Goal: Task Accomplishment & Management: Manage account settings

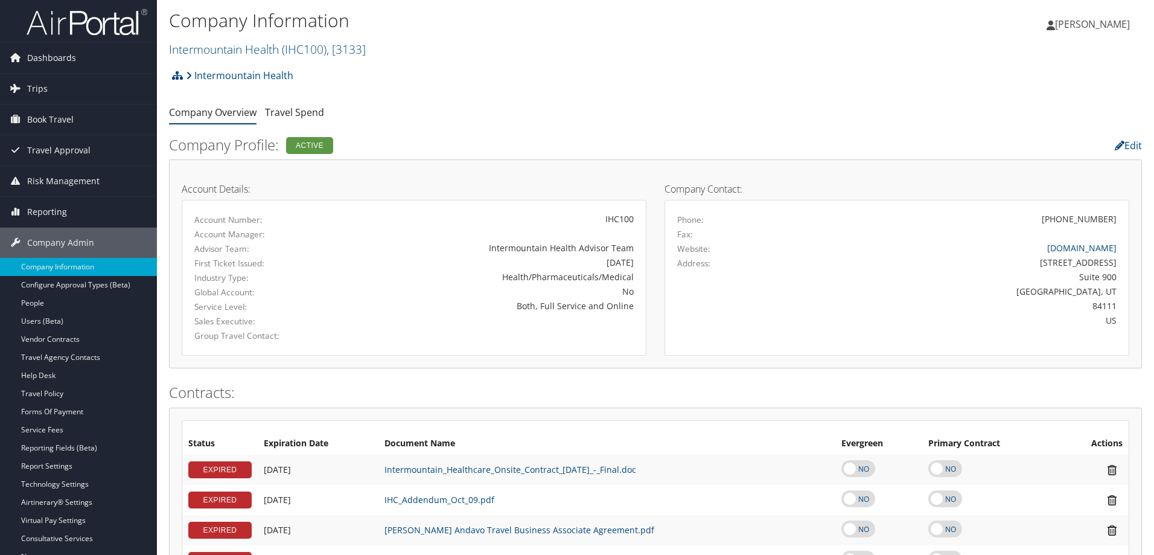
scroll to position [927, 0]
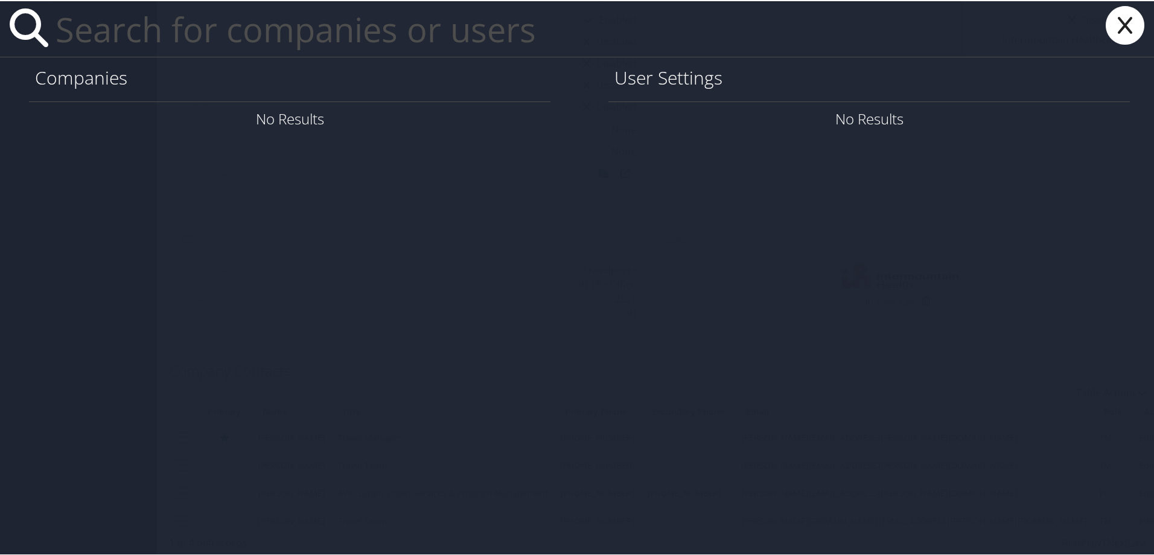
paste input "mark.cattermole@imail.org"
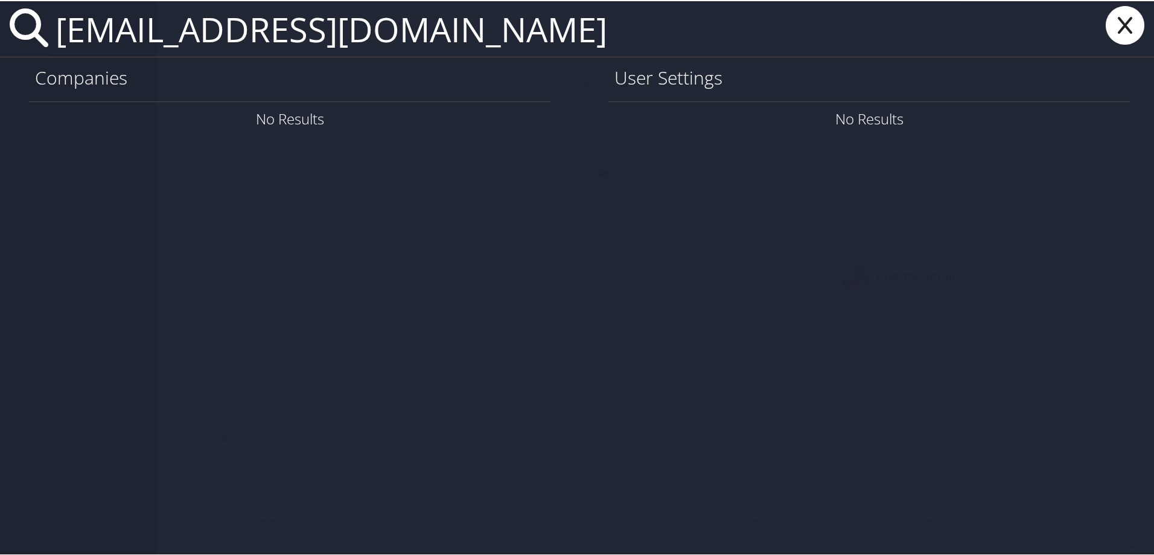
type input "mark.cattermole@imail.org"
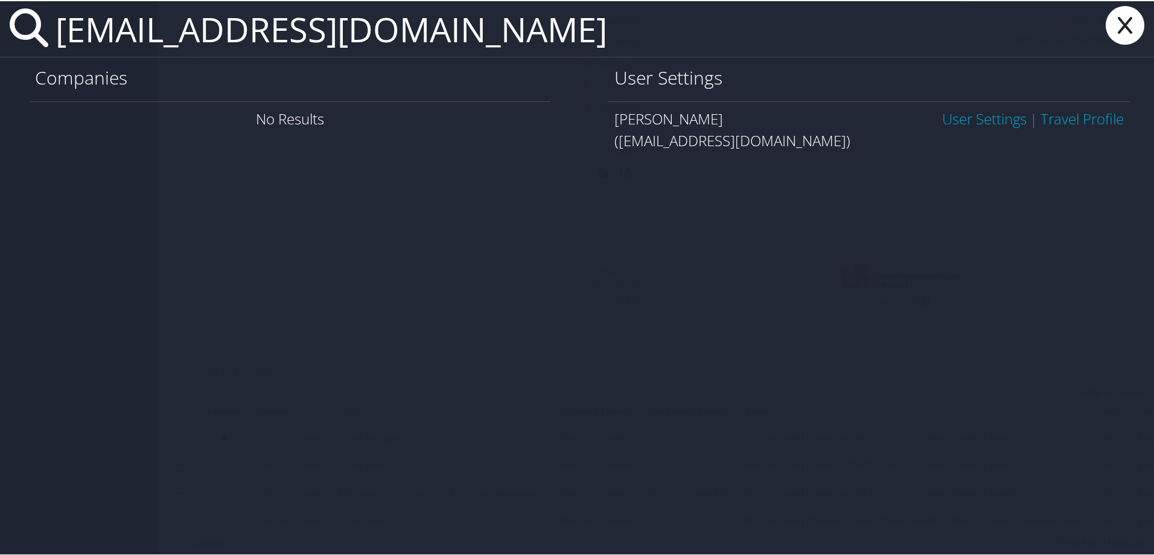
click at [982, 118] on link "User Settings" at bounding box center [984, 117] width 84 height 20
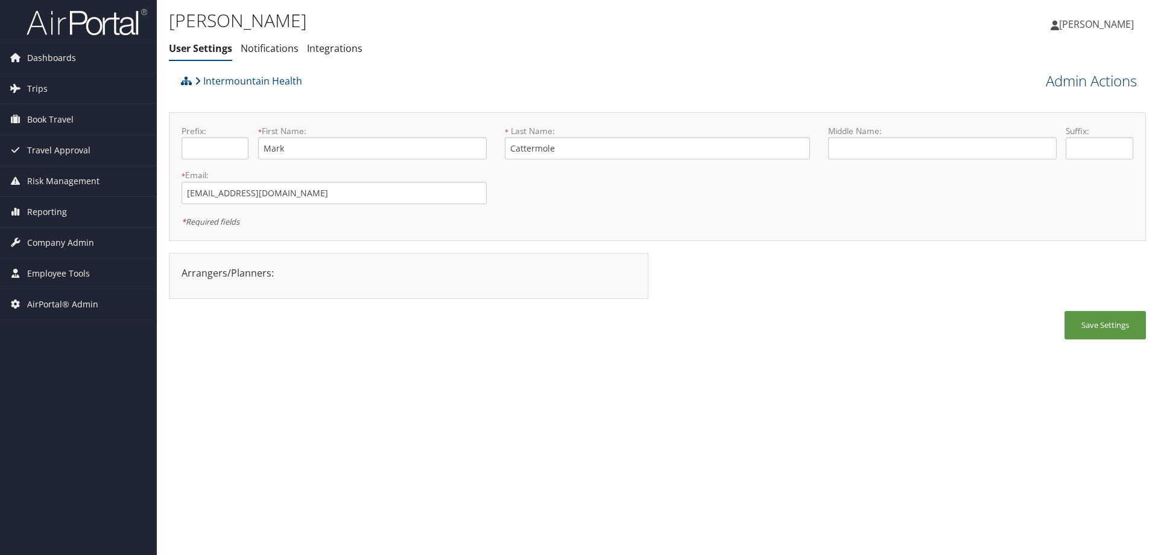
click at [1057, 82] on link "Admin Actions" at bounding box center [1091, 81] width 91 height 21
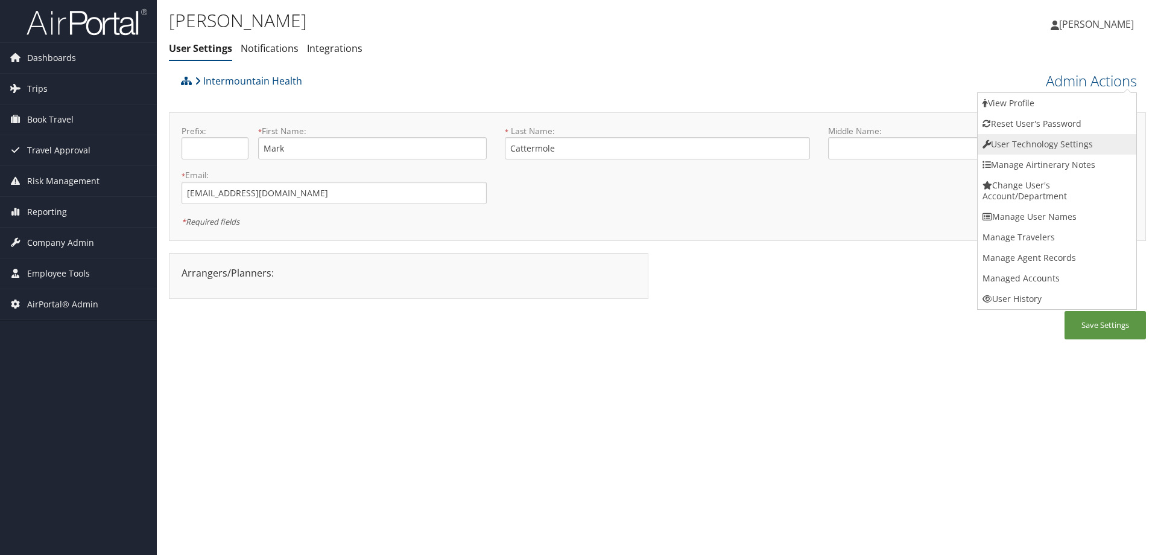
click at [1012, 149] on link "User Technology Settings" at bounding box center [1057, 144] width 159 height 21
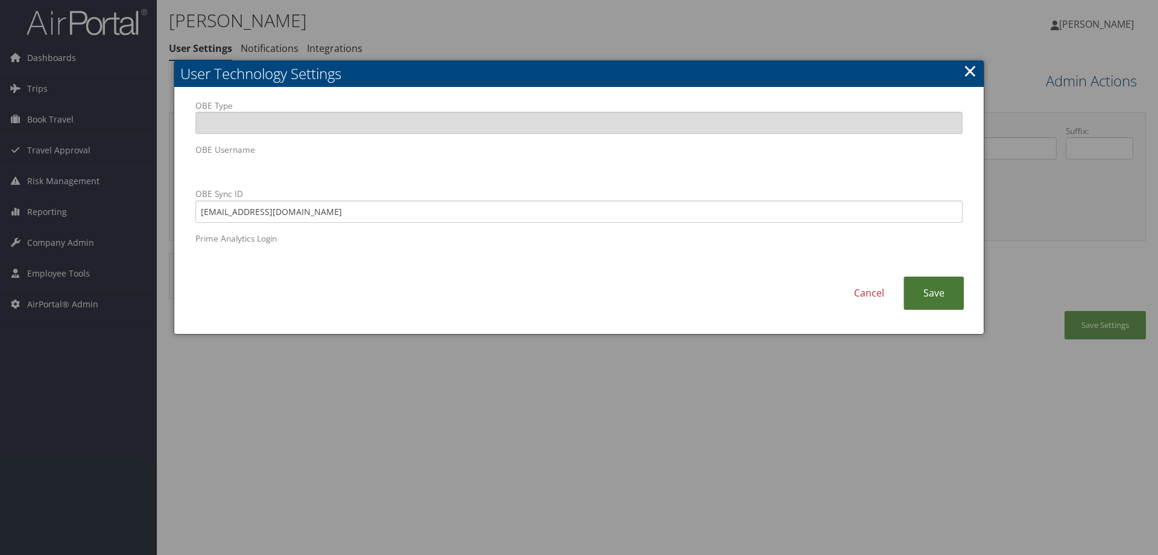
click at [918, 296] on link "Save" at bounding box center [934, 292] width 60 height 33
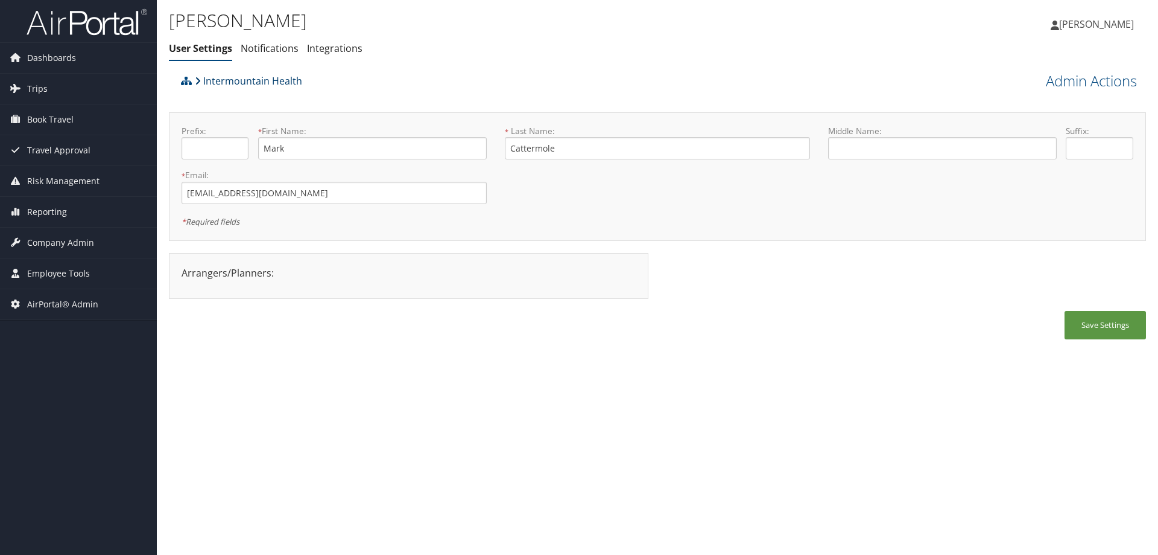
click at [212, 77] on link "Intermountain Health" at bounding box center [248, 81] width 107 height 24
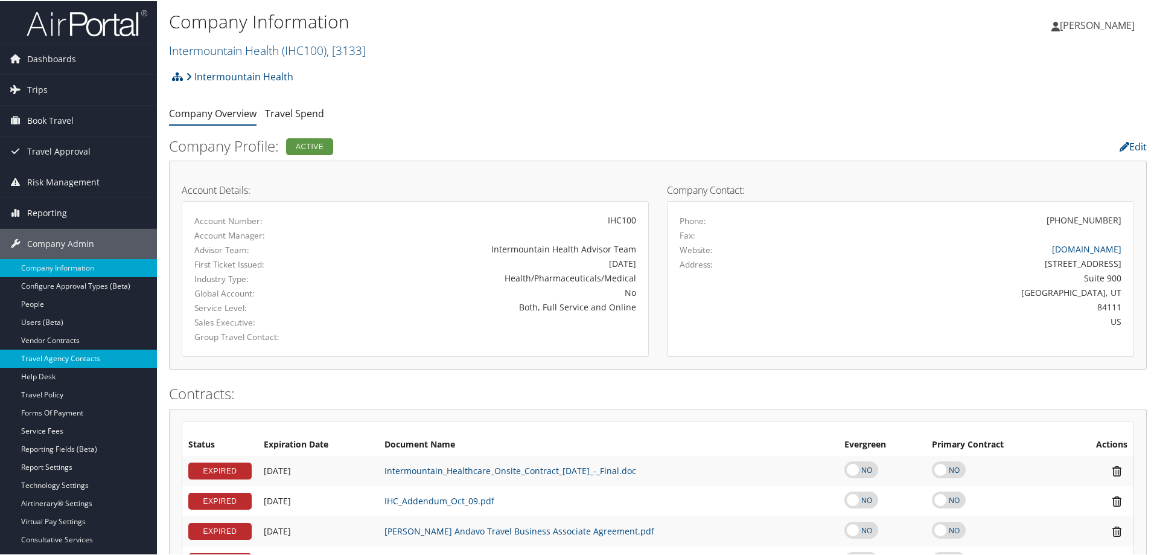
click at [104, 352] on link "Travel Agency Contacts" at bounding box center [78, 357] width 157 height 18
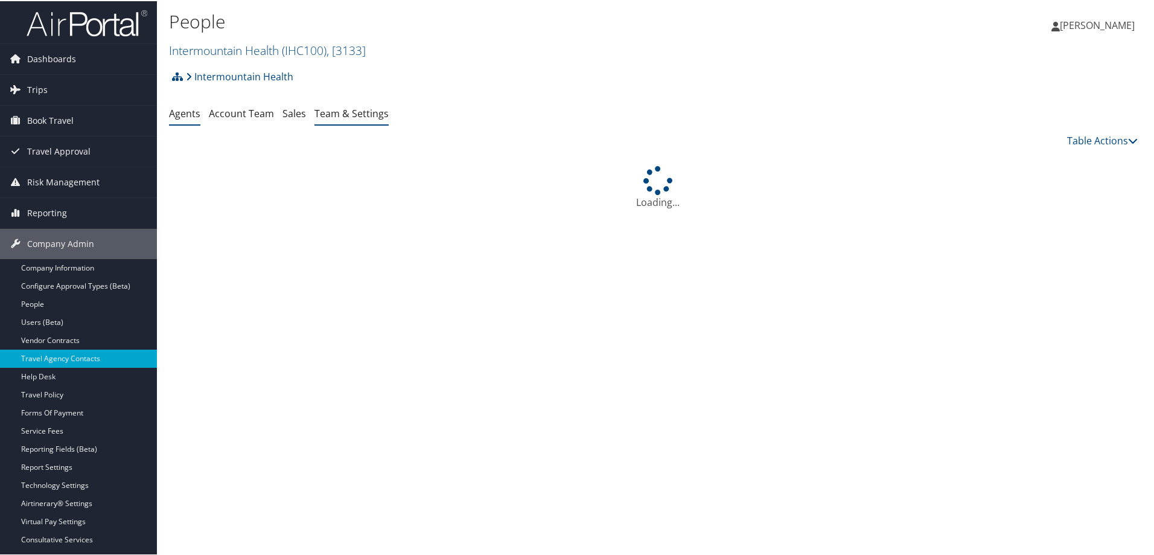
click at [352, 113] on link "Team & Settings" at bounding box center [351, 112] width 74 height 13
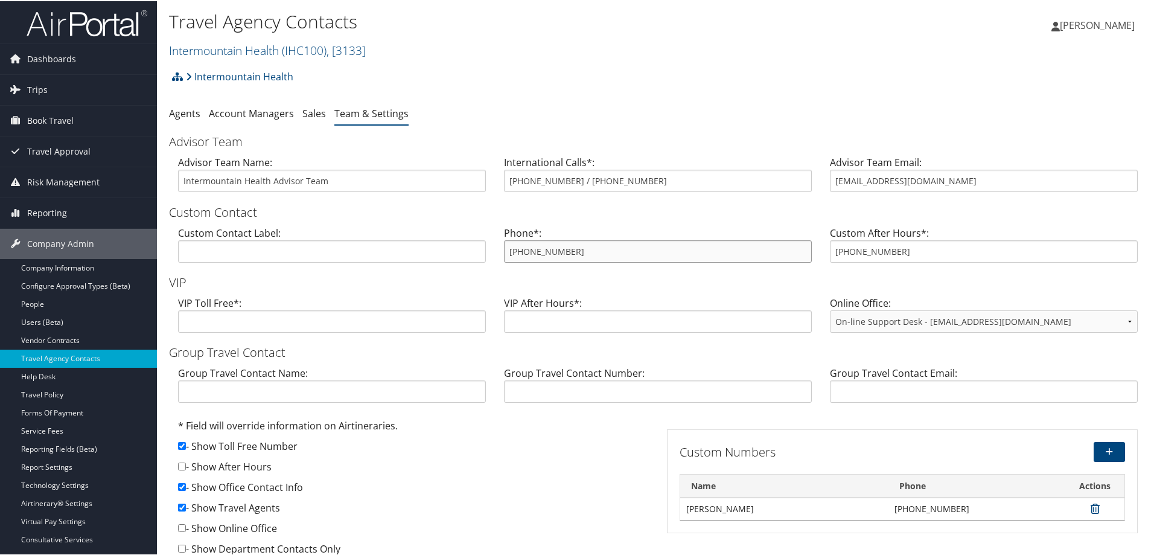
drag, startPoint x: 587, startPoint y: 259, endPoint x: 465, endPoint y: 247, distance: 123.1
click at [465, 247] on div "Custom Contact Label: Phone*: [PHONE_NUMBER] Custom After Hours*: [PHONE_NUMBER]" at bounding box center [657, 247] width 977 height 46
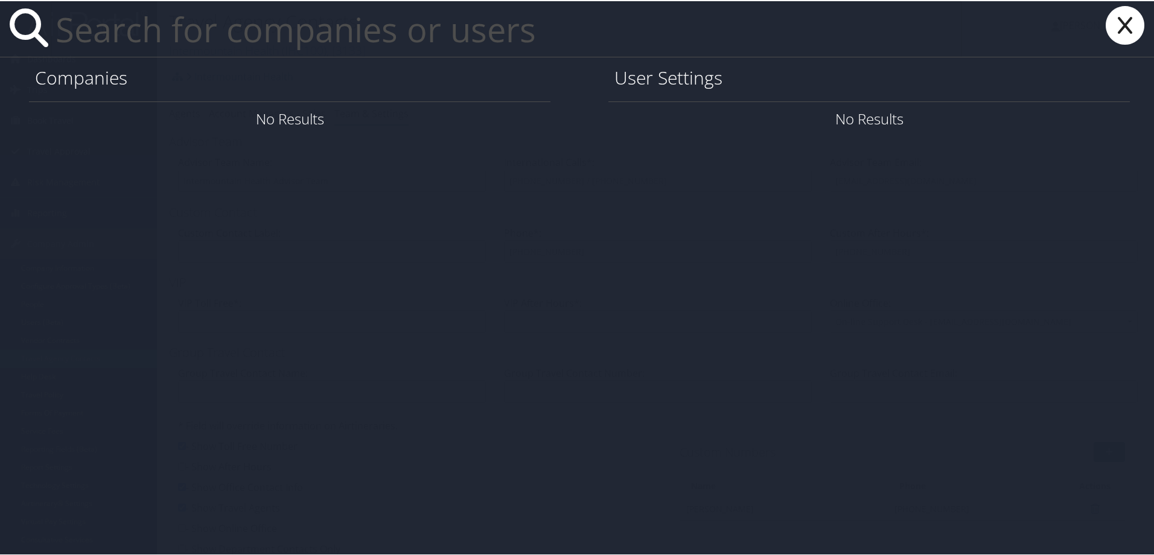
paste input "ranjit.pachha@magna.com"
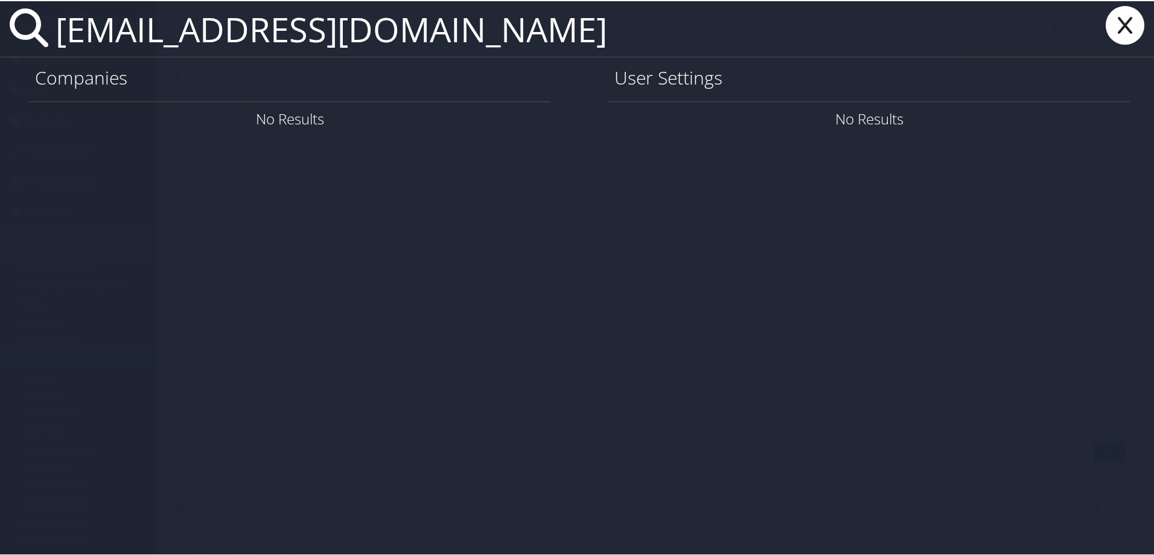
type input "ranjit.pachha@magna.com"
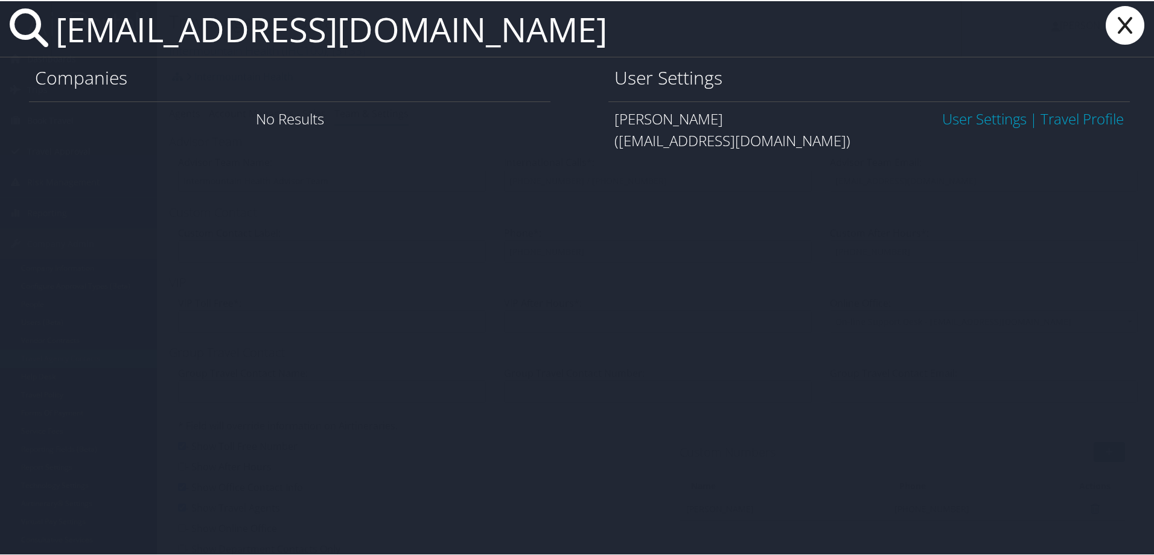
click at [951, 127] on link "User Settings" at bounding box center [984, 117] width 84 height 20
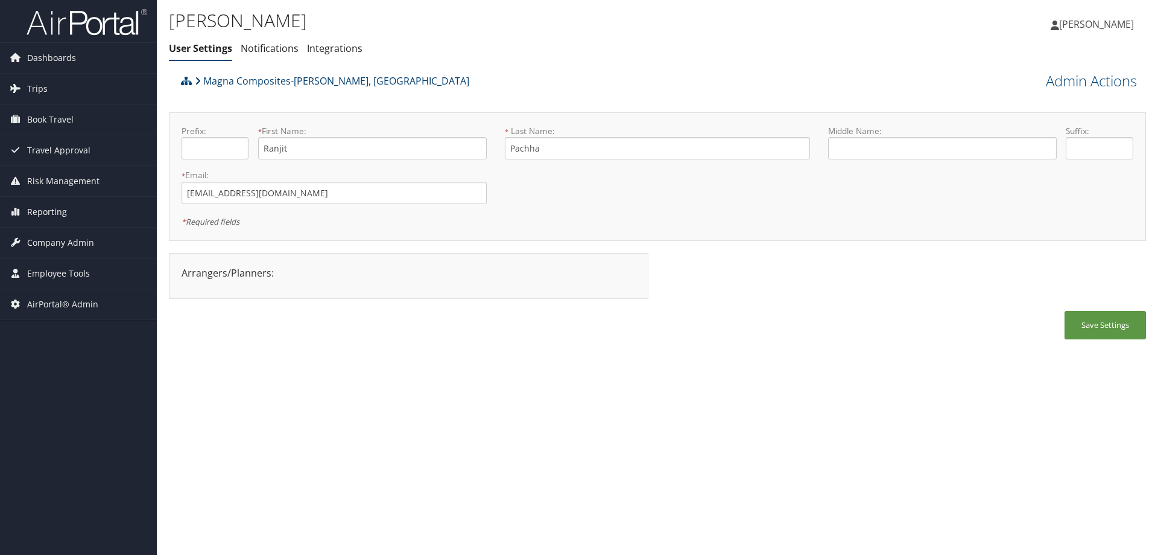
click at [269, 79] on link "Magna Composites-[PERSON_NAME], [GEOGRAPHIC_DATA]" at bounding box center [332, 81] width 275 height 24
click at [288, 81] on link "Magna Composites-[PERSON_NAME], [GEOGRAPHIC_DATA]" at bounding box center [332, 81] width 275 height 24
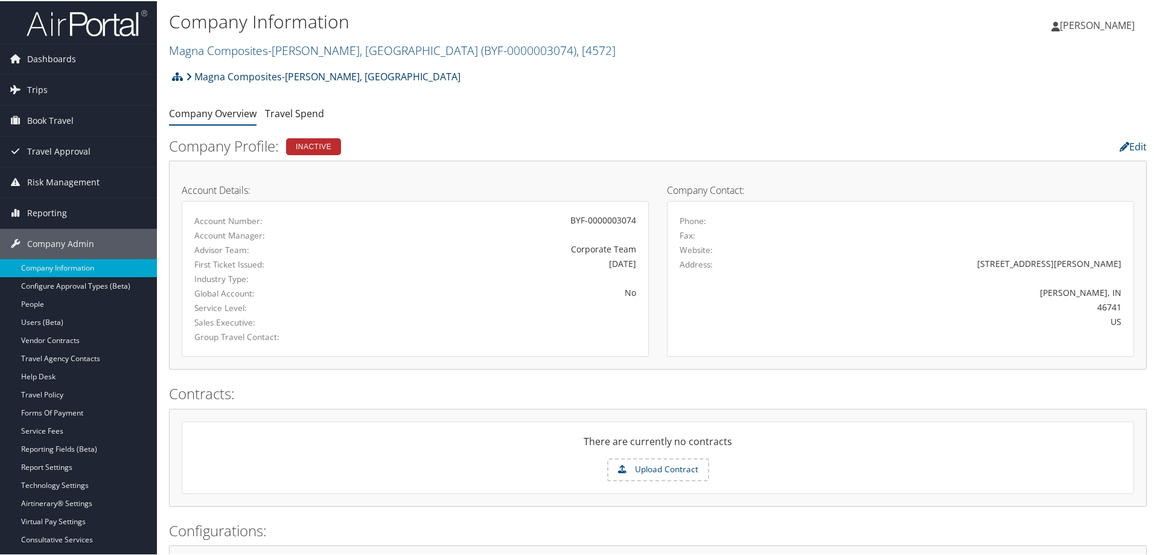
click at [227, 76] on link "Magna Composites-[PERSON_NAME], [GEOGRAPHIC_DATA]" at bounding box center [323, 75] width 275 height 24
click at [256, 49] on link "Magna Composites-Grabill, IN ( BYF-0000003074 ) , [ 4572 ]" at bounding box center [392, 49] width 446 height 16
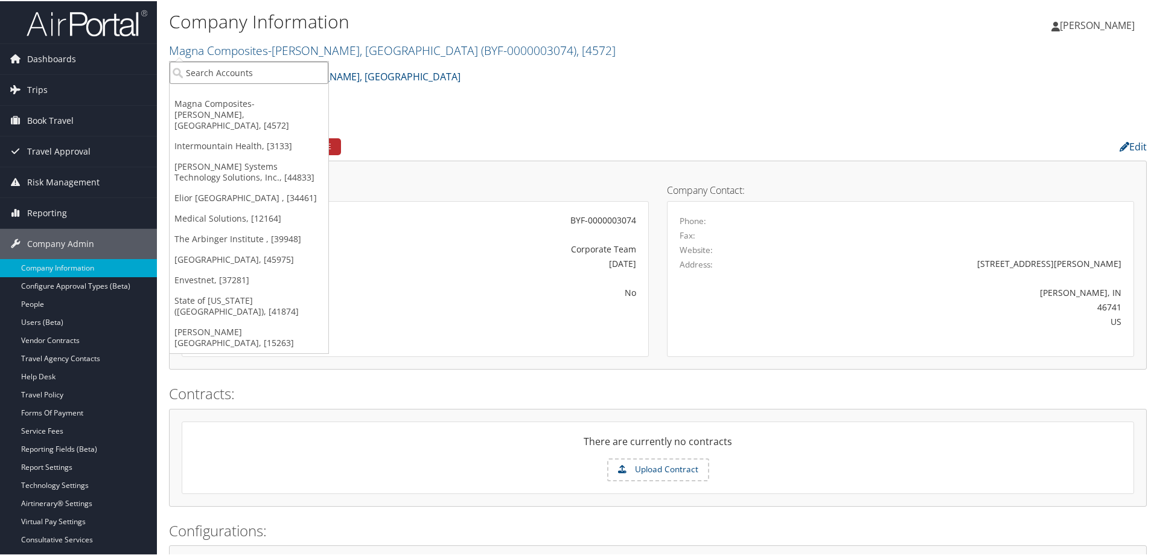
click at [236, 67] on input "search" at bounding box center [249, 71] width 159 height 22
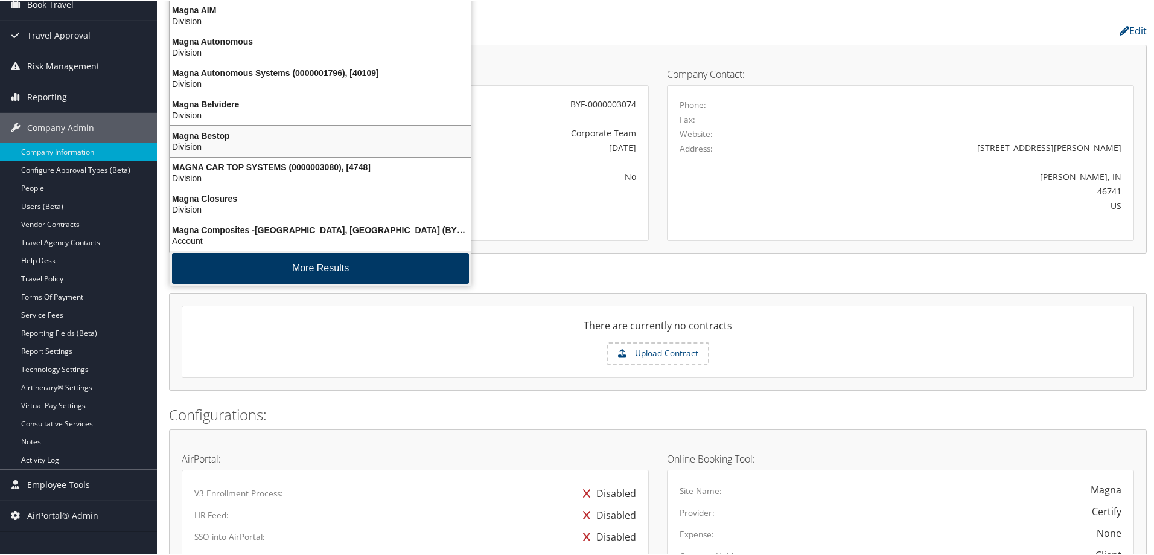
scroll to position [121, 0]
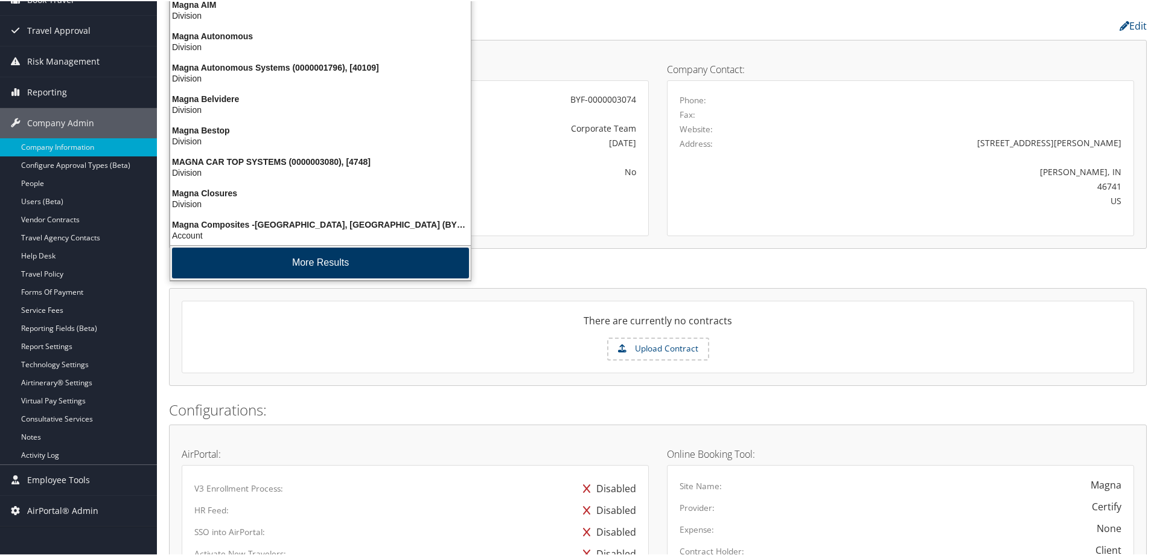
click at [355, 252] on button "More Results" at bounding box center [320, 261] width 297 height 31
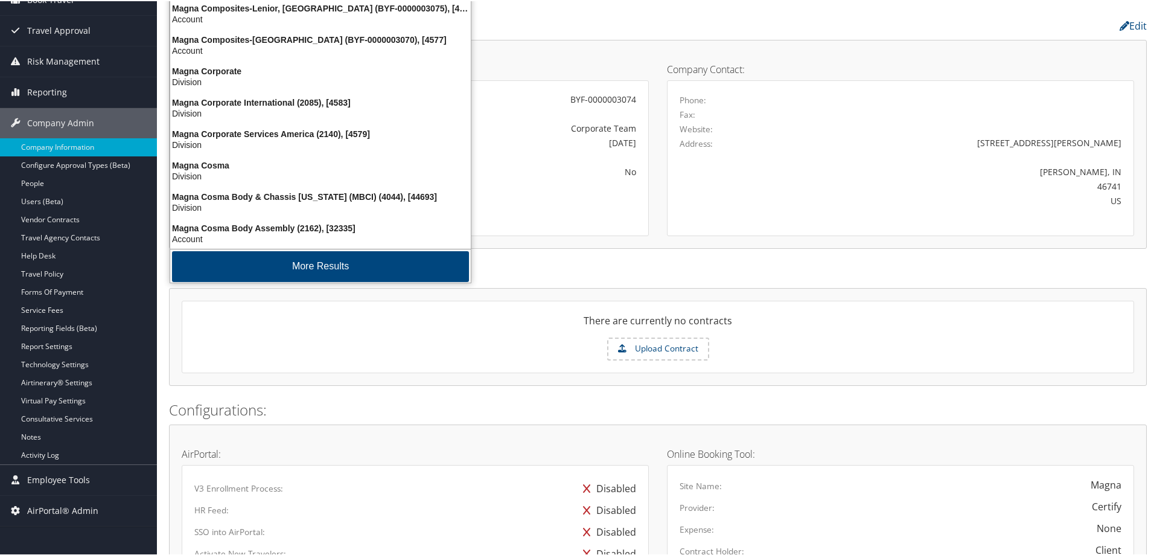
scroll to position [284, 0]
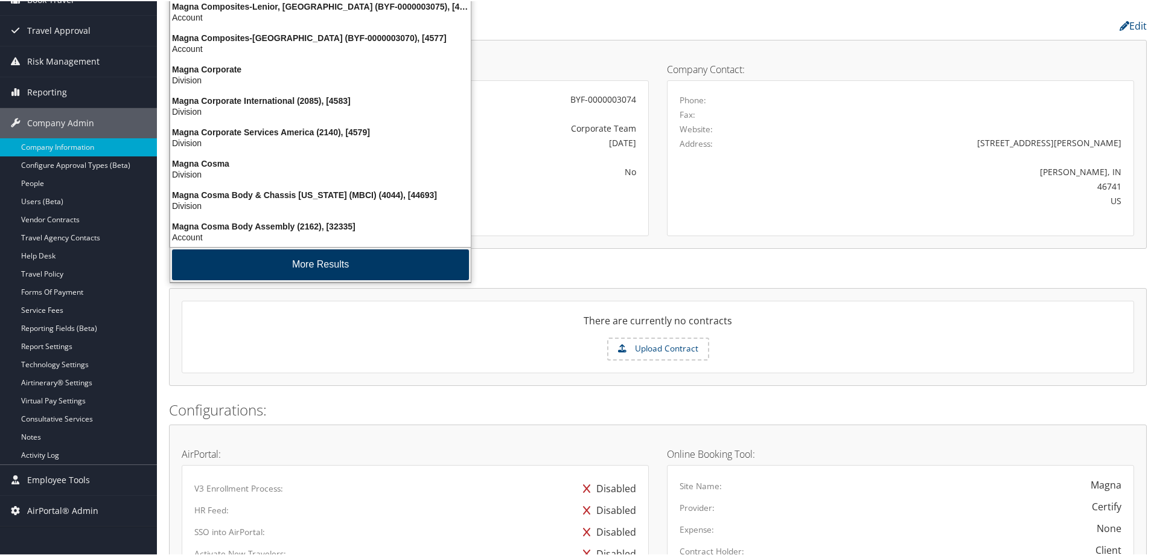
click at [353, 256] on button "More Results" at bounding box center [320, 263] width 297 height 31
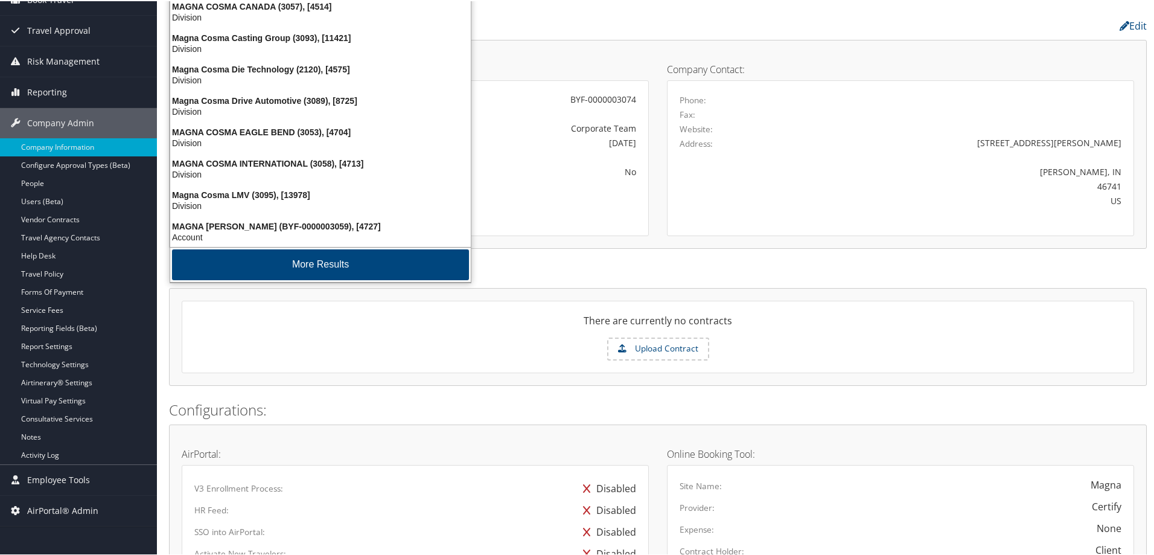
scroll to position [567, 0]
click at [353, 256] on button "More Results" at bounding box center [320, 263] width 297 height 31
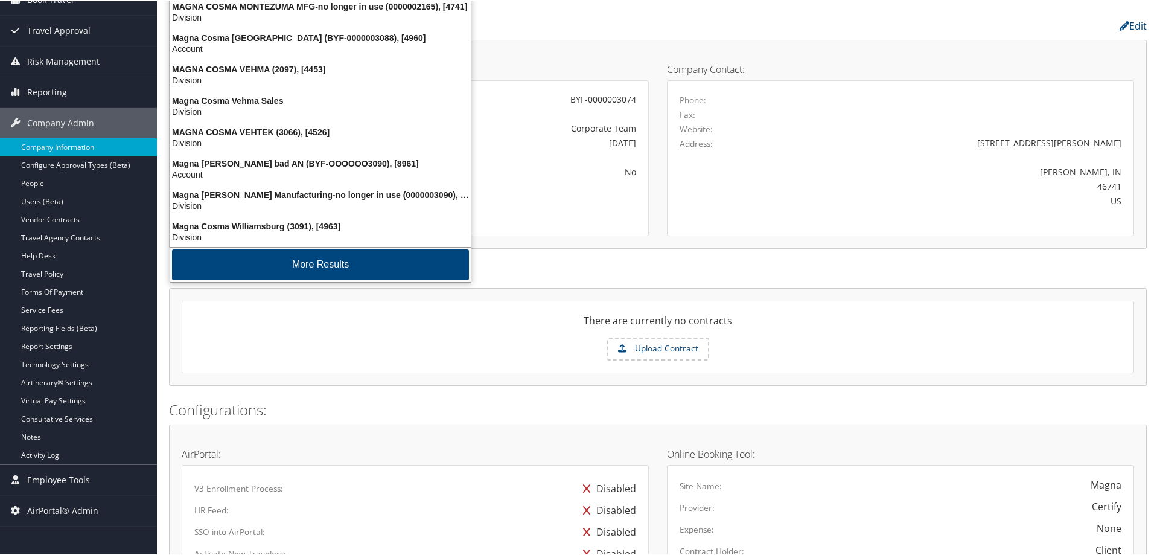
scroll to position [850, 0]
click at [353, 256] on button "More Results" at bounding box center [320, 263] width 297 height 31
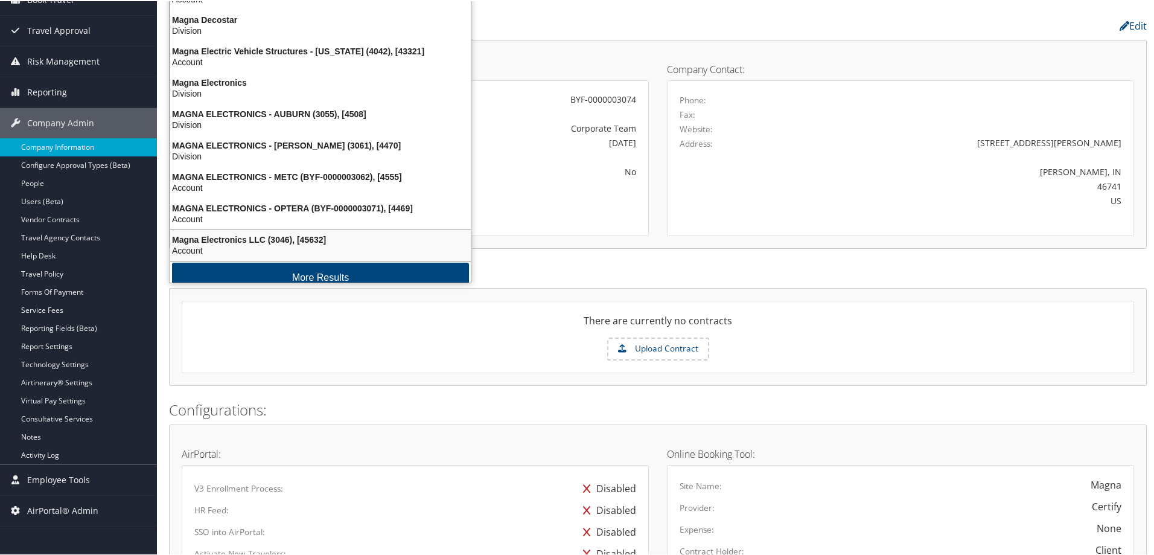
scroll to position [1132, 0]
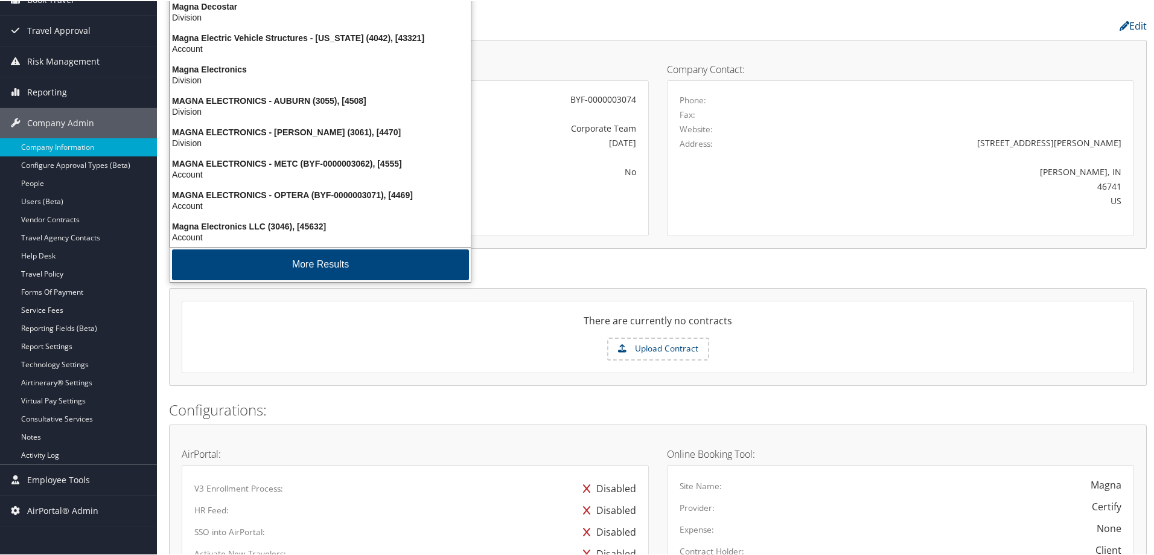
click at [353, 256] on button "More Results" at bounding box center [320, 263] width 297 height 31
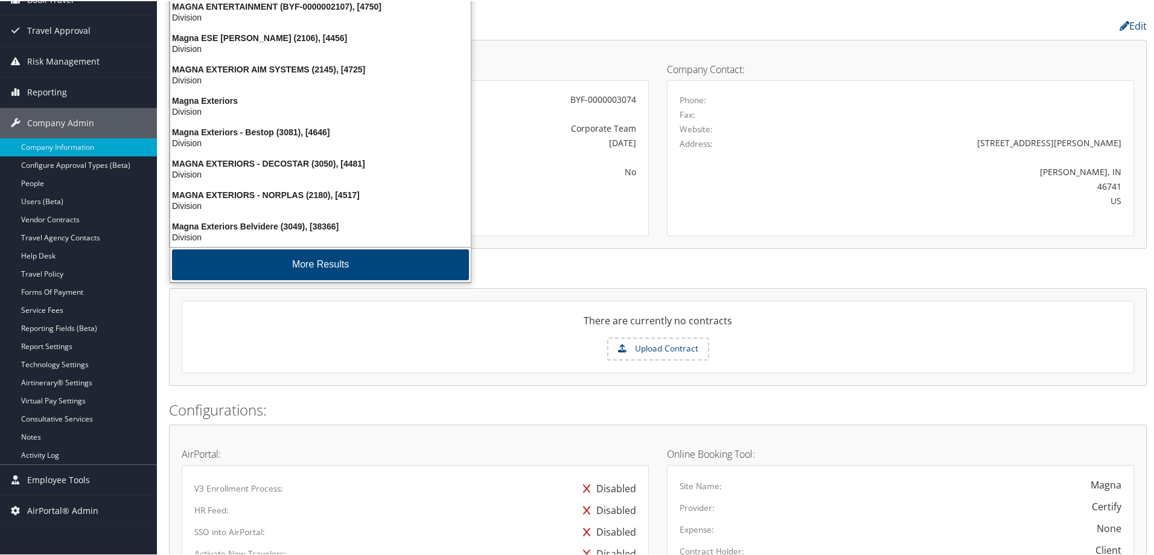
click at [353, 256] on button "More Results" at bounding box center [320, 263] width 297 height 31
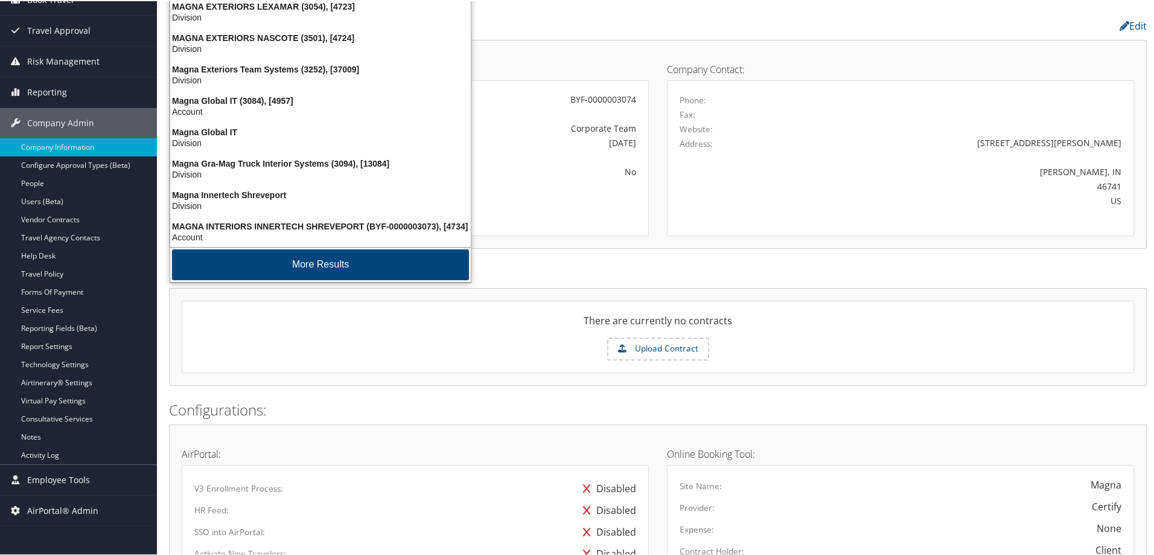
click at [353, 256] on button "More Results" at bounding box center [320, 263] width 297 height 31
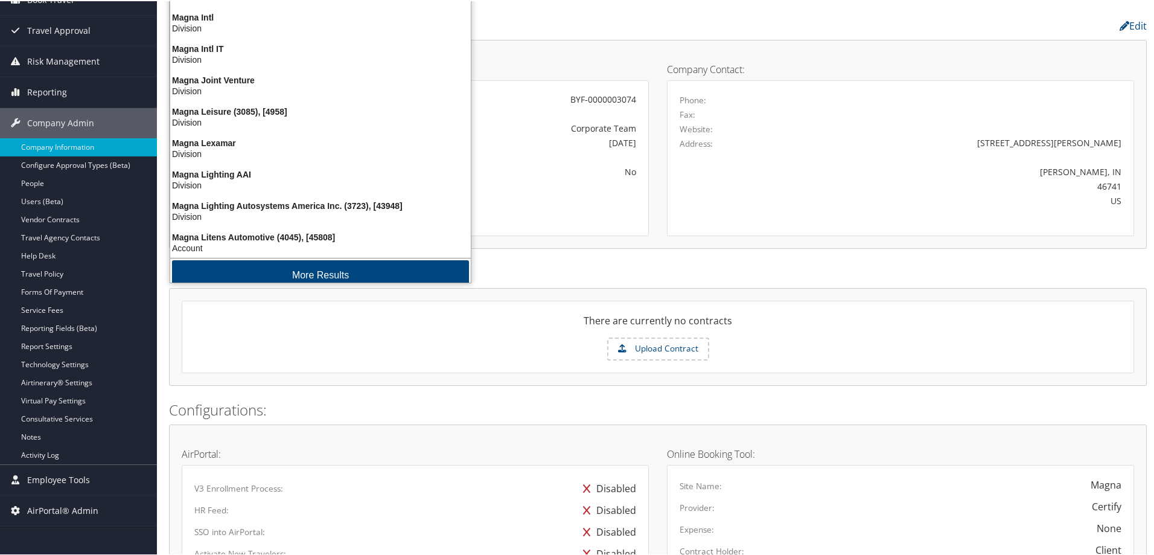
scroll to position [1979, 0]
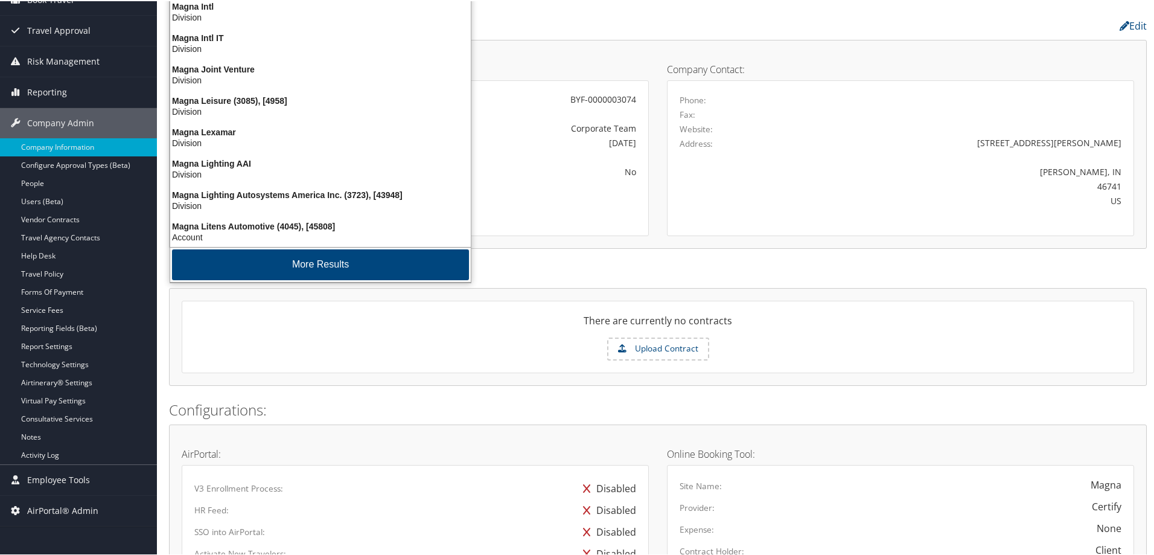
click at [353, 256] on button "More Results" at bounding box center [320, 263] width 297 height 31
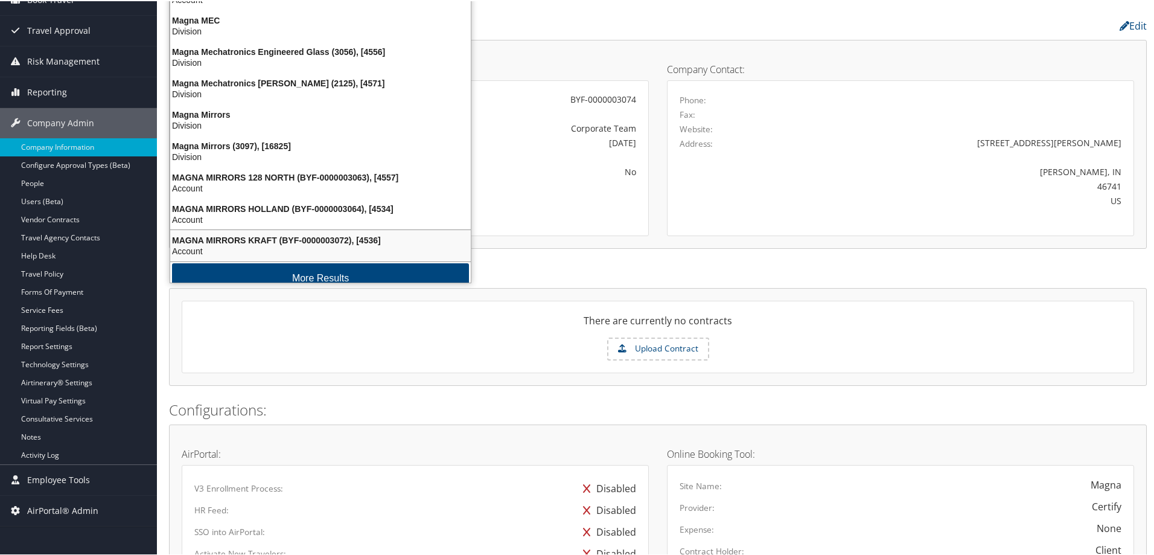
scroll to position [2261, 0]
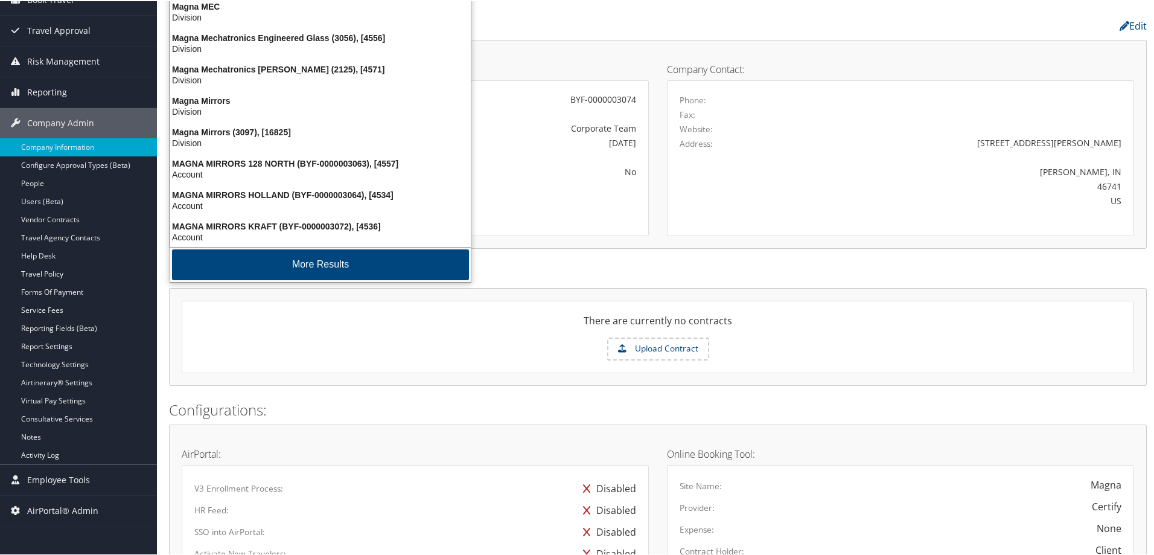
click at [353, 256] on button "More Results" at bounding box center [320, 263] width 297 height 31
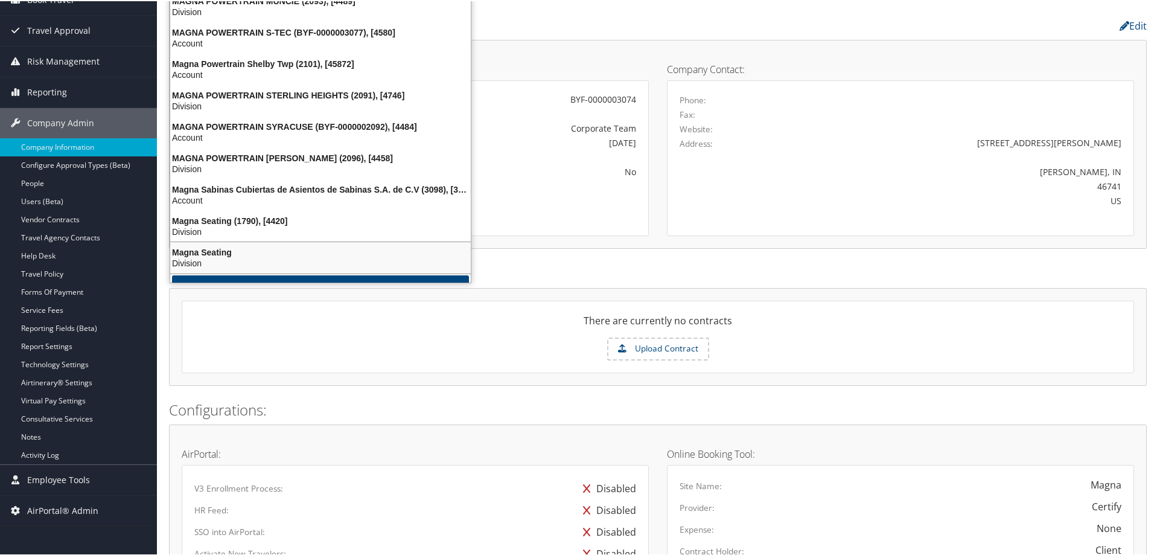
scroll to position [2826, 0]
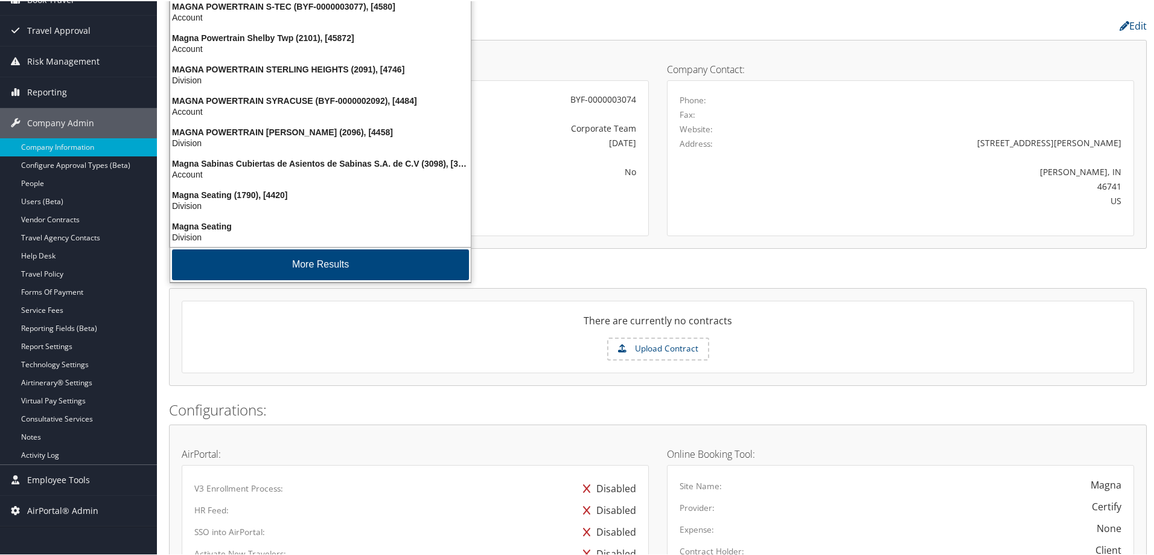
click at [353, 256] on button "More Results" at bounding box center [320, 263] width 297 height 31
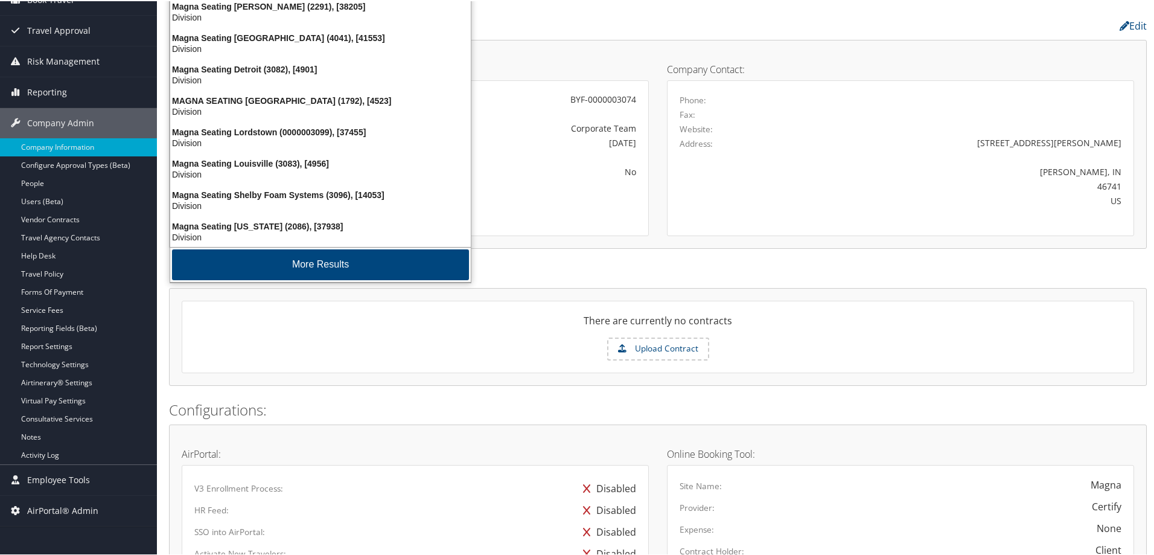
click at [353, 256] on button "More Results" at bounding box center [320, 263] width 297 height 31
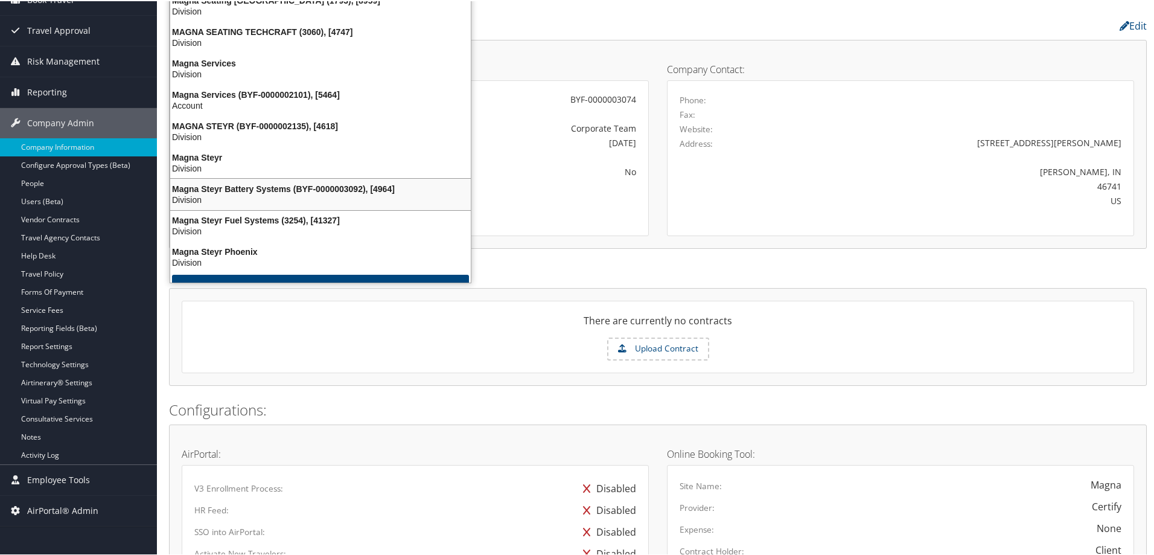
scroll to position [3391, 0]
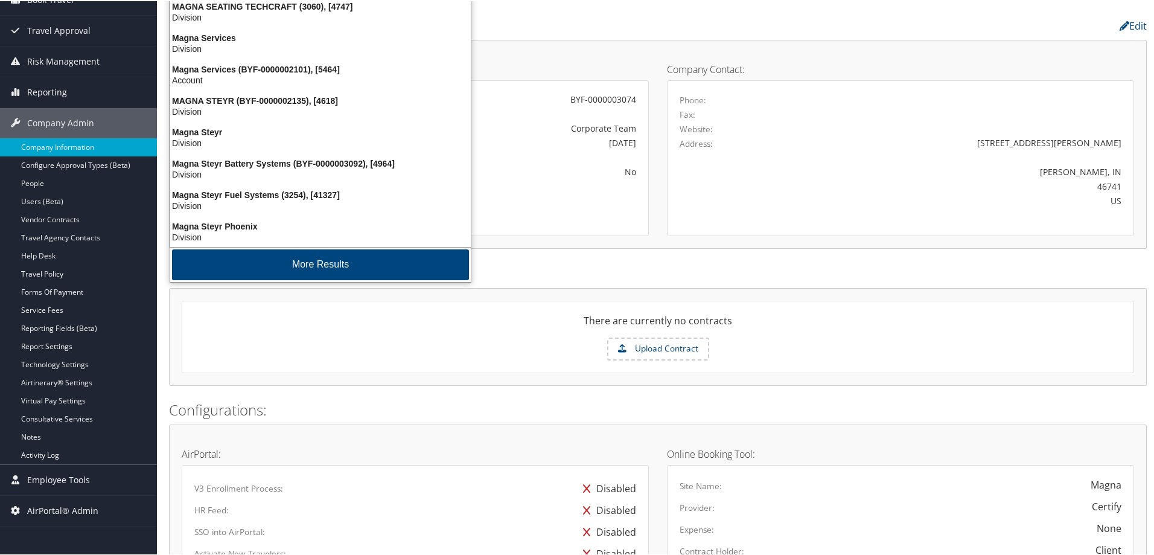
click at [353, 256] on button "More Results" at bounding box center [320, 263] width 297 height 31
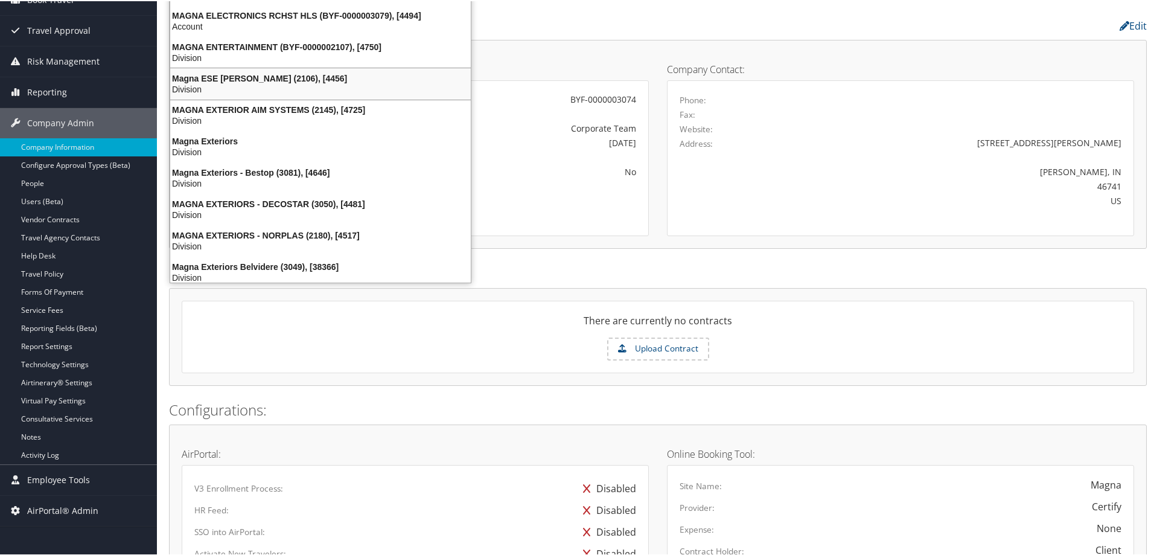
scroll to position [1376, 0]
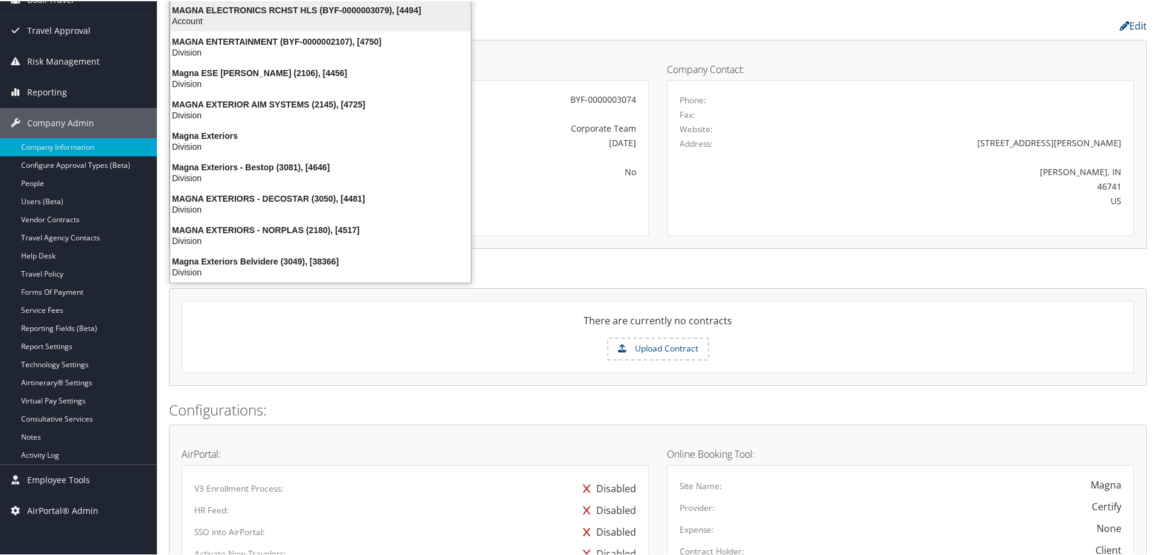
type input "magna"
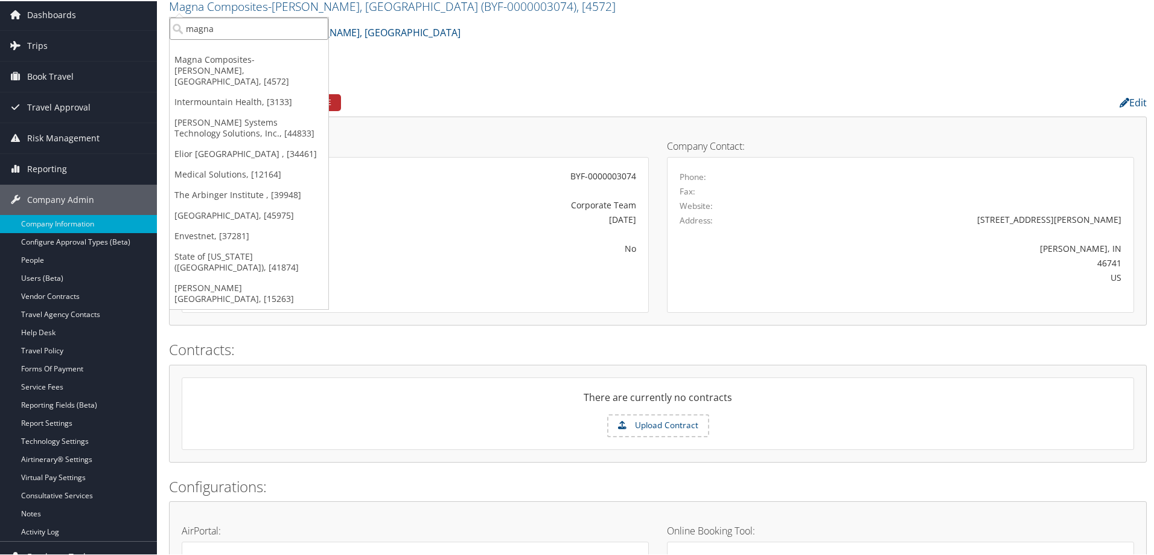
scroll to position [0, 0]
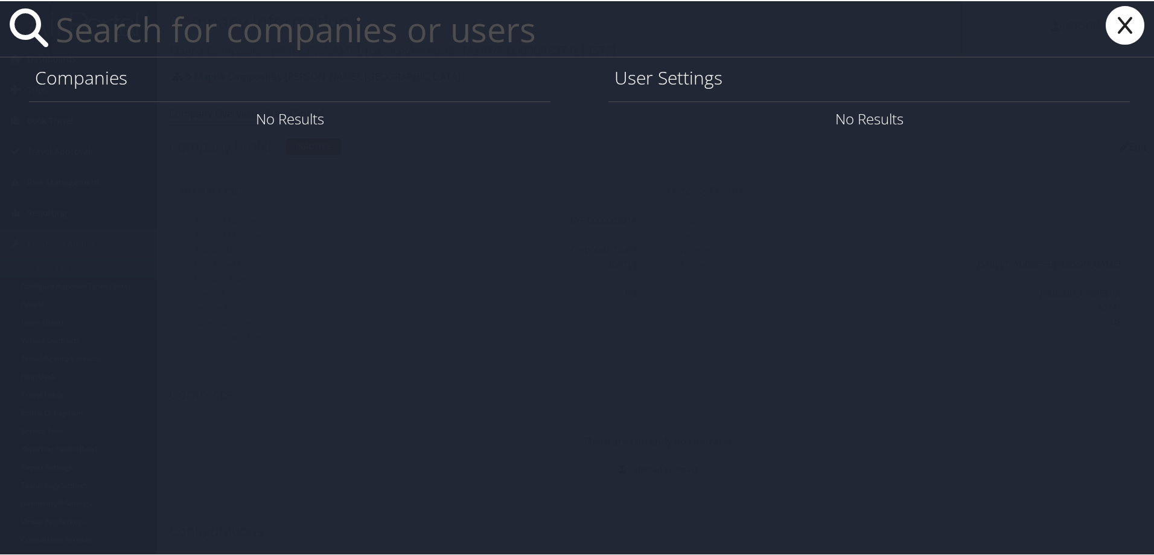
paste input "ranjit.pachha@magna.com"
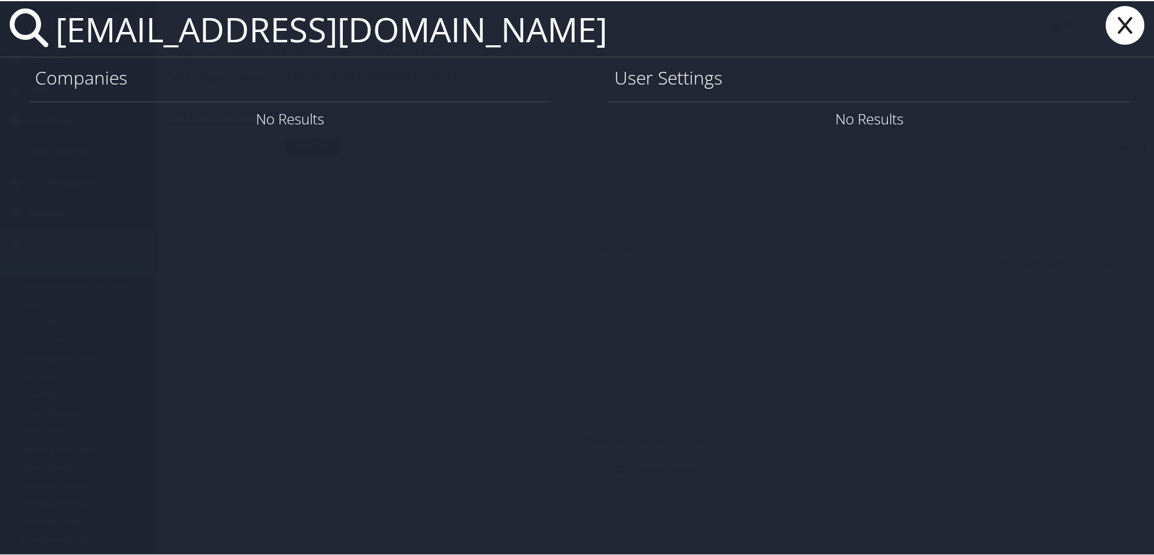
type input "ranjit.pachha@magna.com"
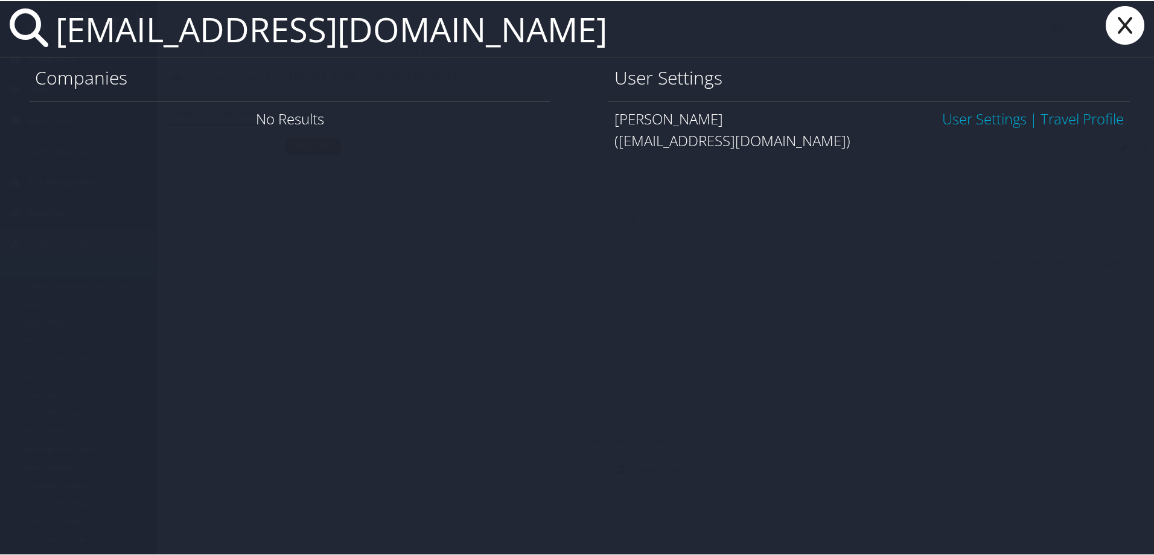
click at [951, 122] on link "User Settings" at bounding box center [984, 117] width 84 height 20
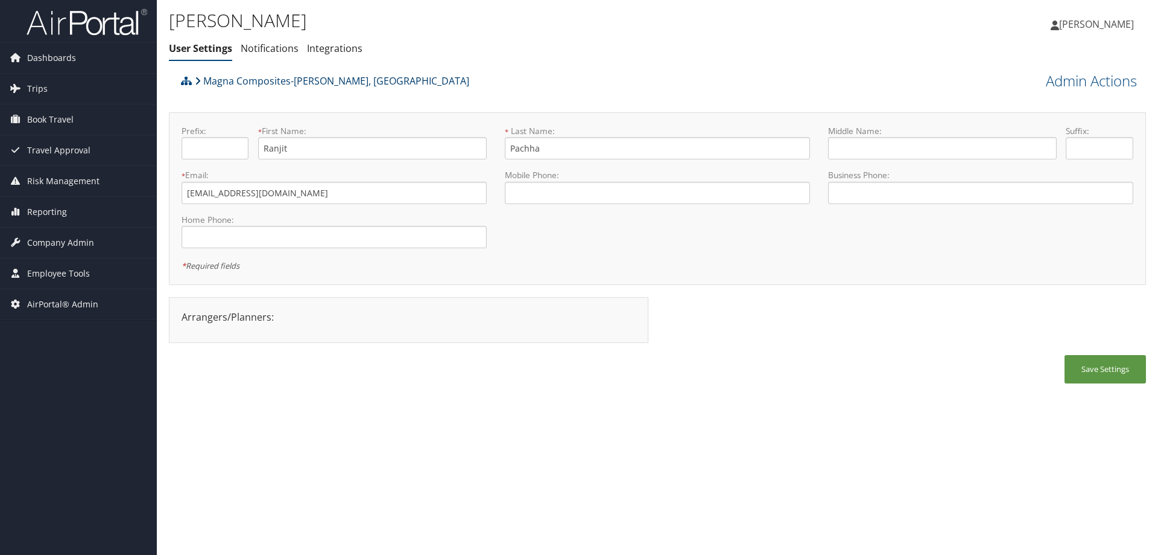
click at [230, 73] on link "Magna Composites-[PERSON_NAME], [GEOGRAPHIC_DATA]" at bounding box center [332, 81] width 275 height 24
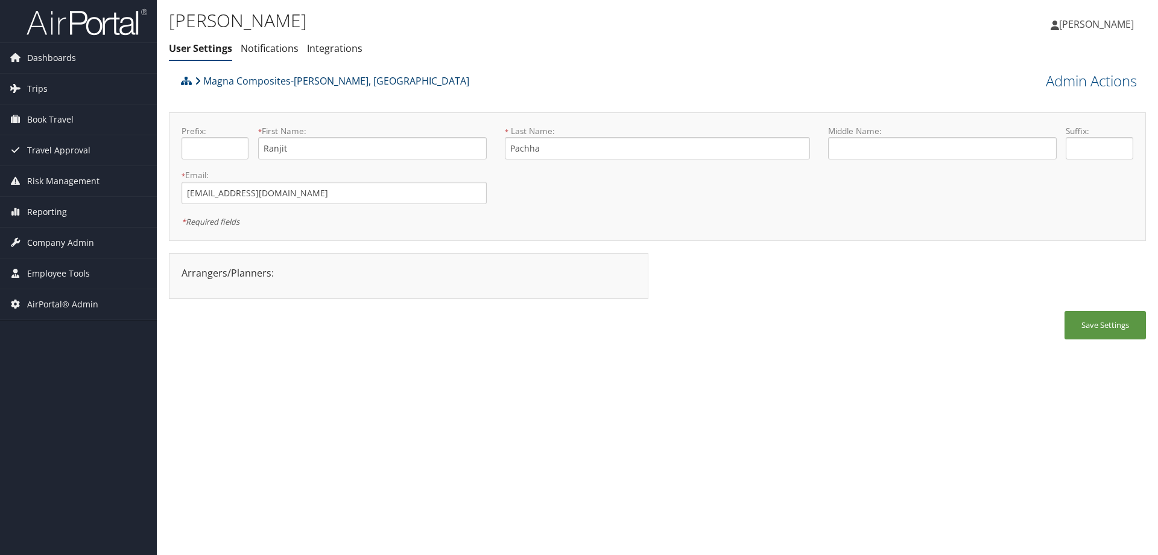
click at [238, 77] on link "Magna Composites-[PERSON_NAME], [GEOGRAPHIC_DATA]" at bounding box center [332, 81] width 275 height 24
click at [67, 245] on span "Company Admin" at bounding box center [60, 242] width 67 height 30
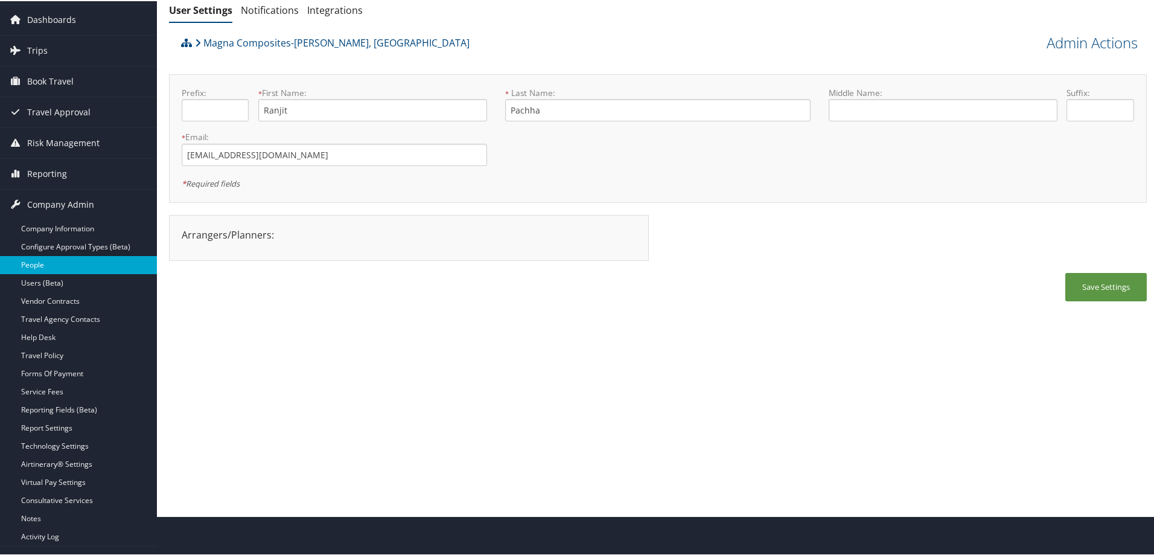
scroll to position [91, 0]
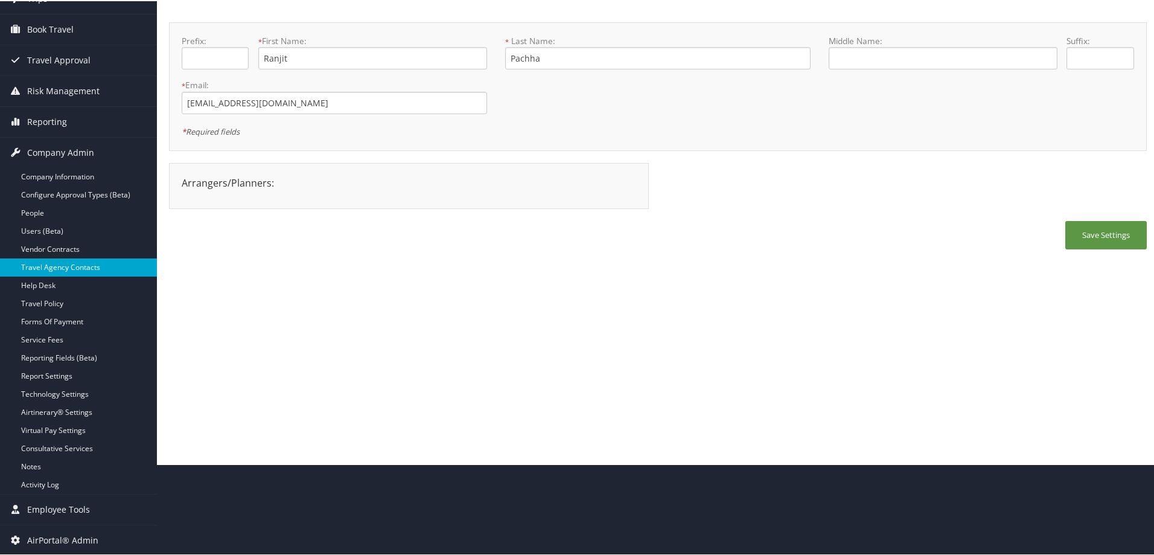
click at [97, 265] on link "Travel Agency Contacts" at bounding box center [78, 266] width 157 height 18
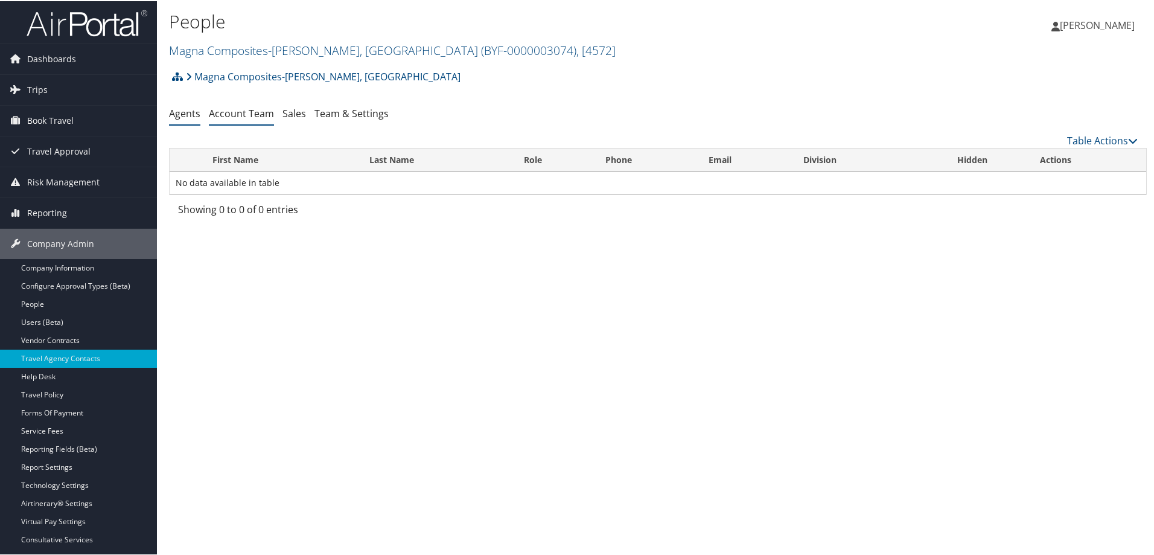
click at [242, 109] on link "Account Team" at bounding box center [241, 112] width 65 height 13
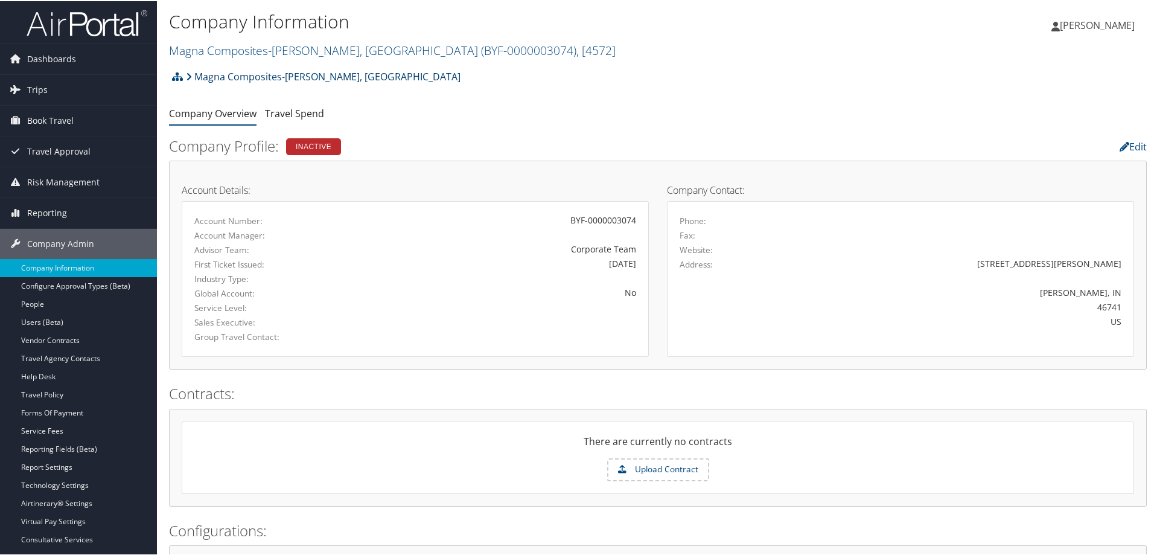
click at [222, 77] on link "Magna Composites-[PERSON_NAME], [GEOGRAPHIC_DATA]" at bounding box center [323, 75] width 275 height 24
click at [118, 352] on link "Travel Agency Contacts" at bounding box center [78, 357] width 157 height 18
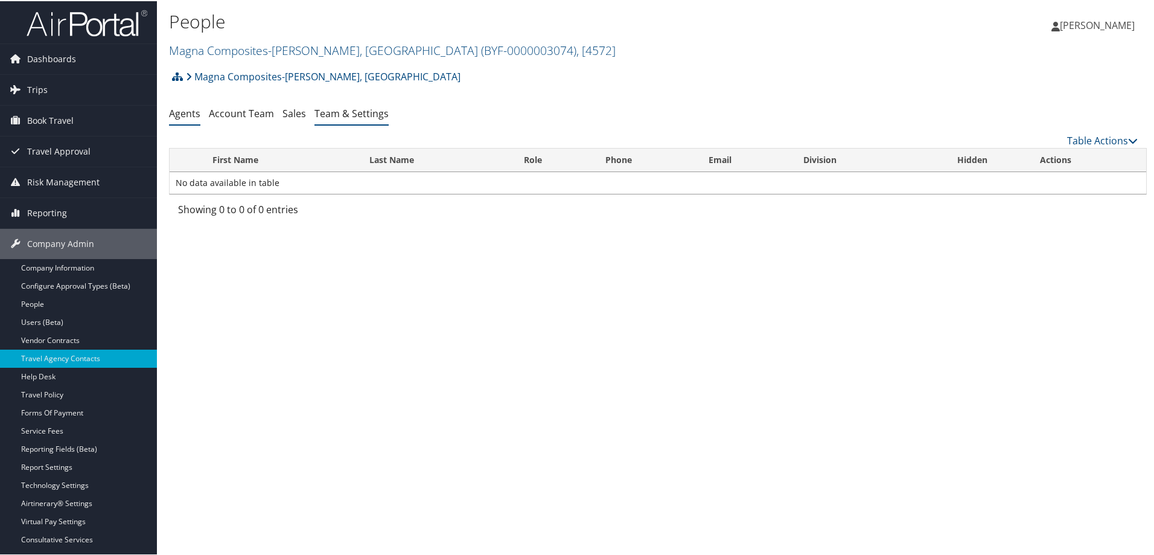
click at [356, 112] on link "Team & Settings" at bounding box center [351, 112] width 74 height 13
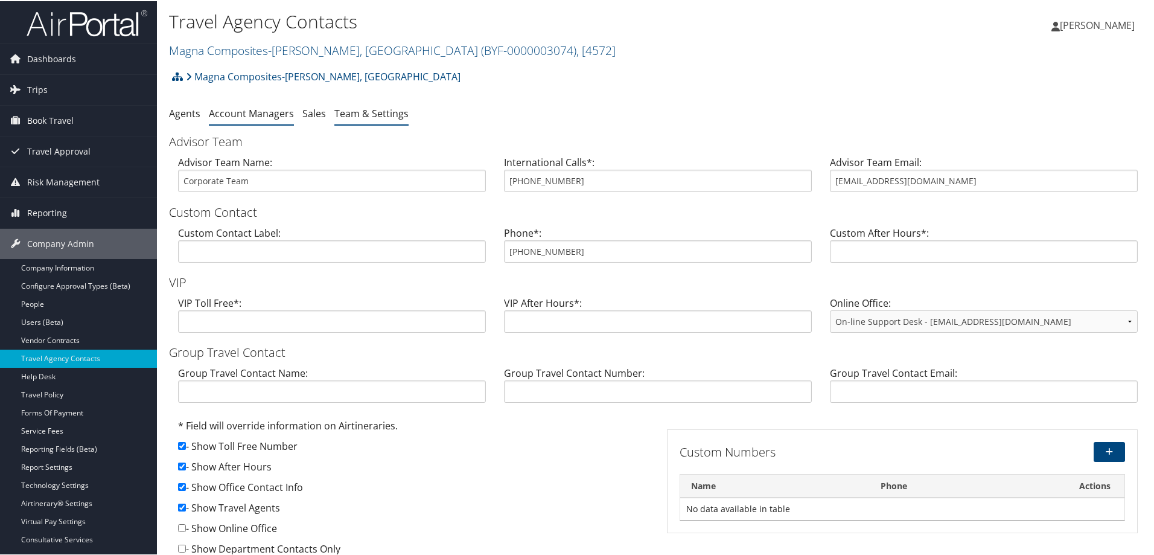
click at [235, 114] on link "Account Managers" at bounding box center [251, 112] width 85 height 13
